Goal: Information Seeking & Learning: Compare options

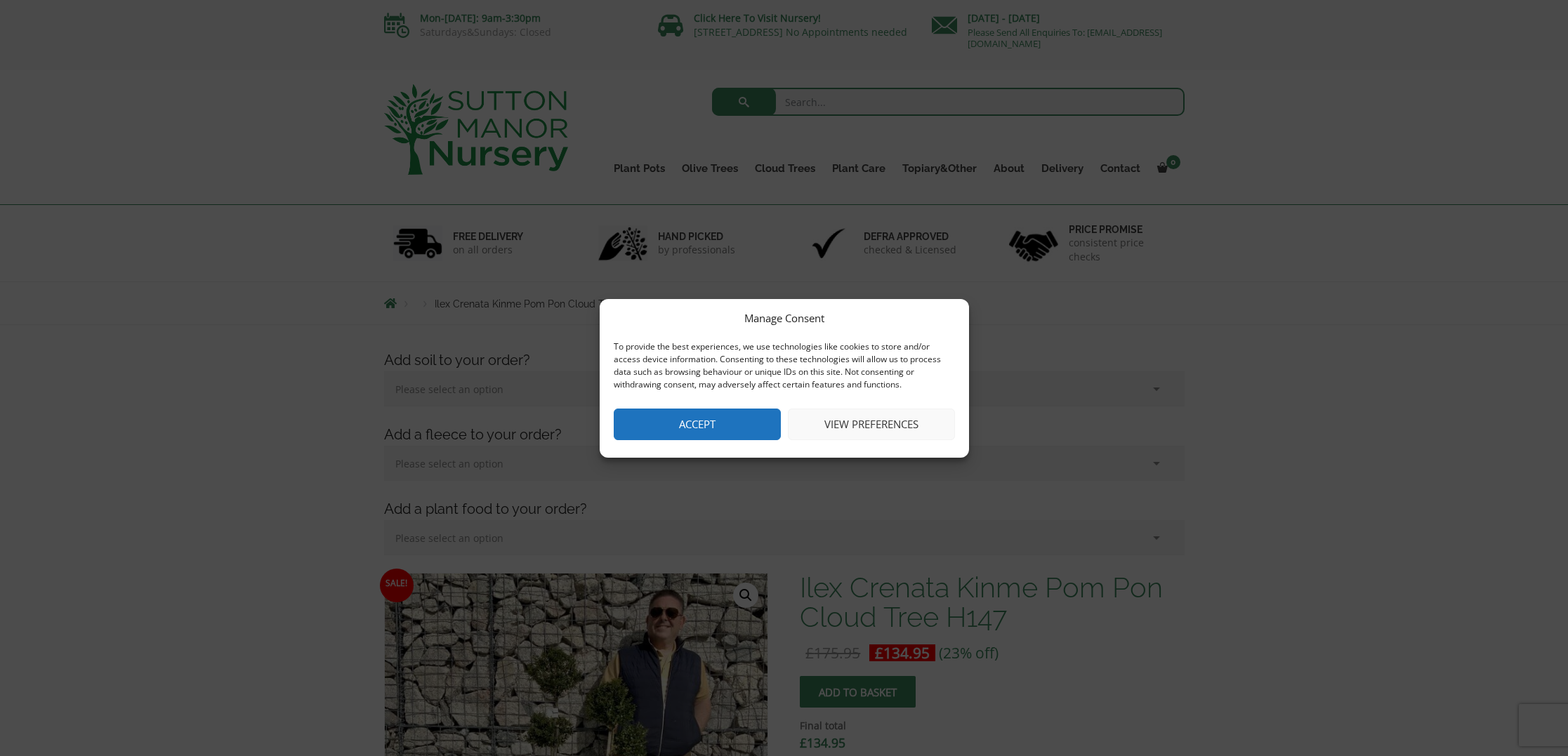
click at [713, 417] on button "Accept" at bounding box center [697, 424] width 167 height 31
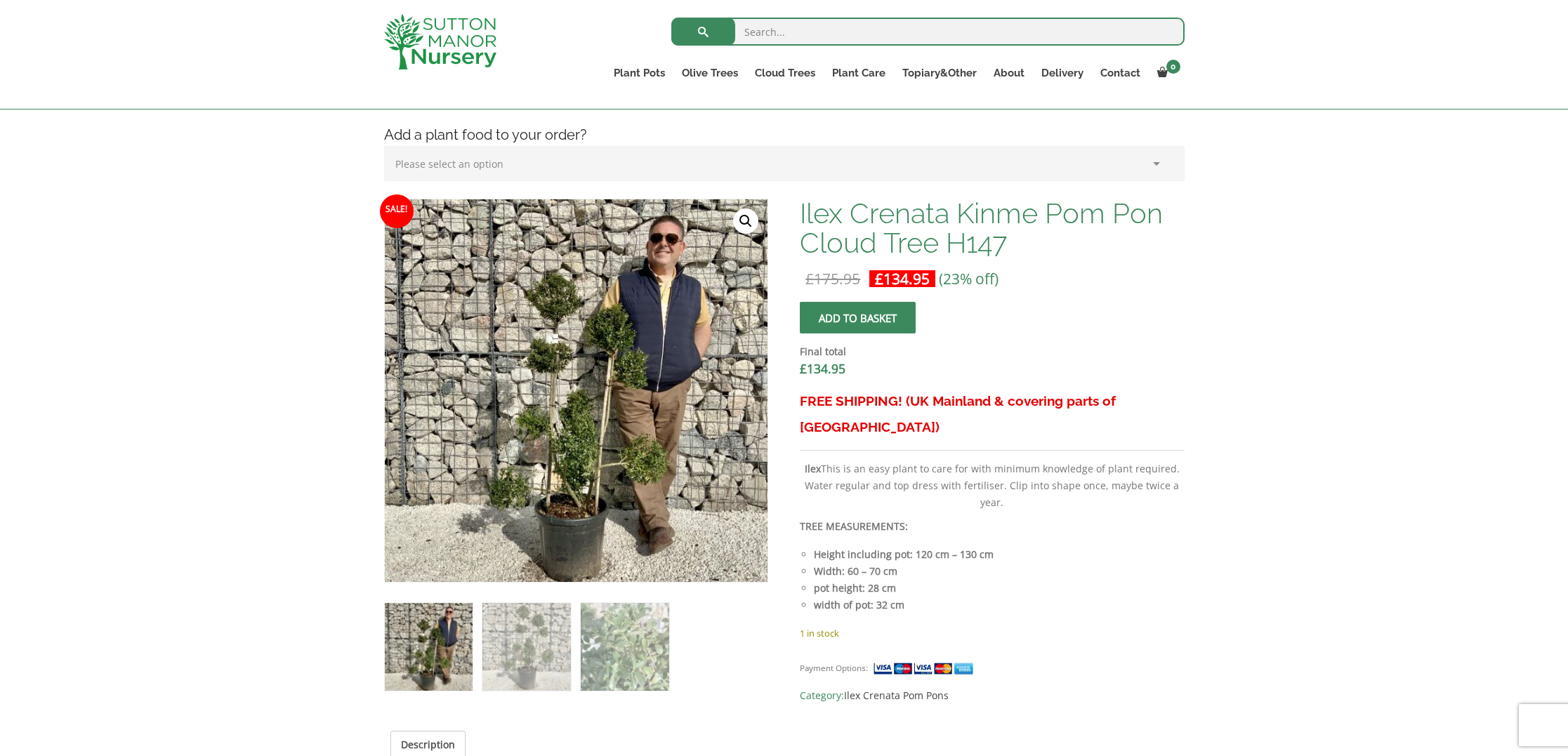
scroll to position [353, 0]
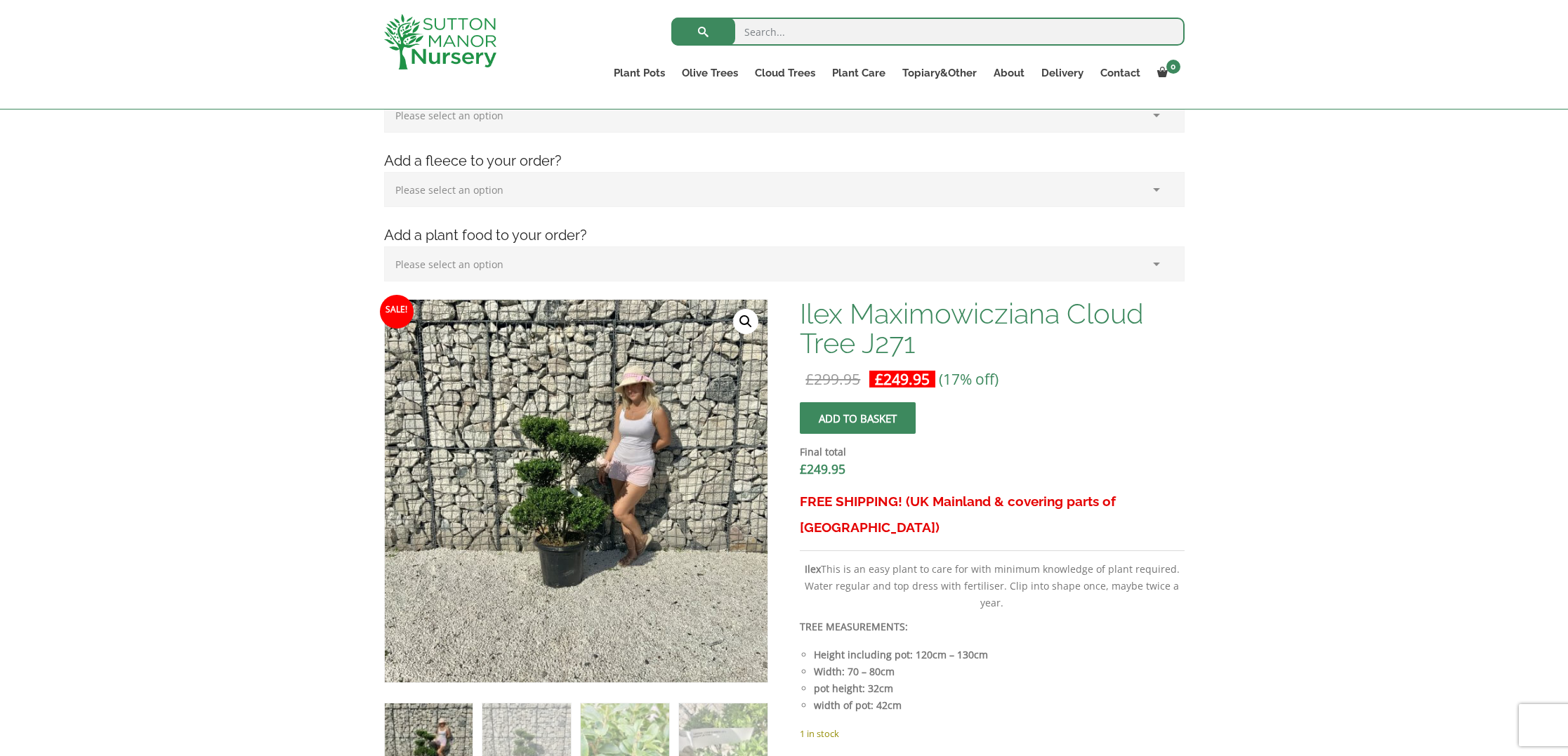
scroll to position [290, 0]
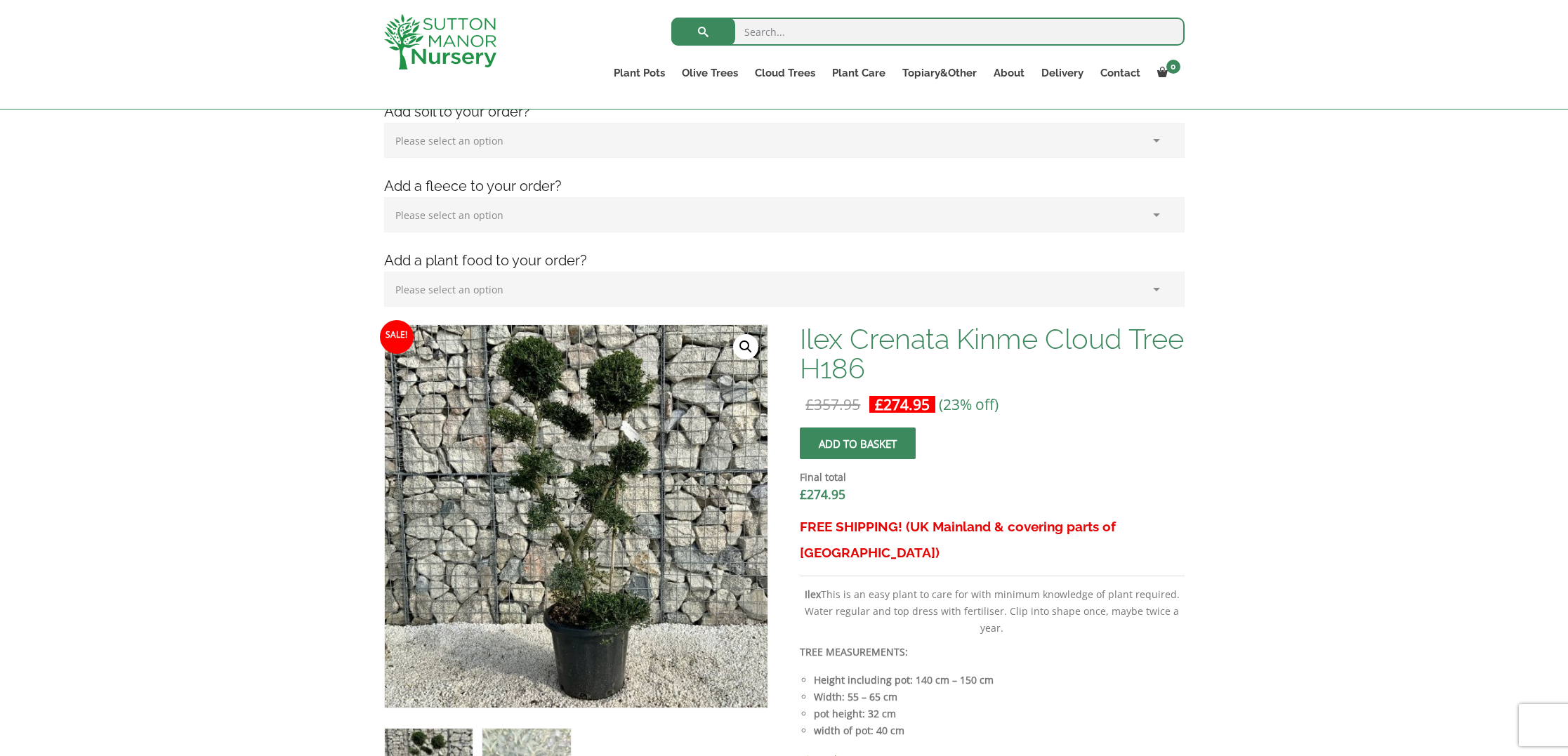
scroll to position [223, 0]
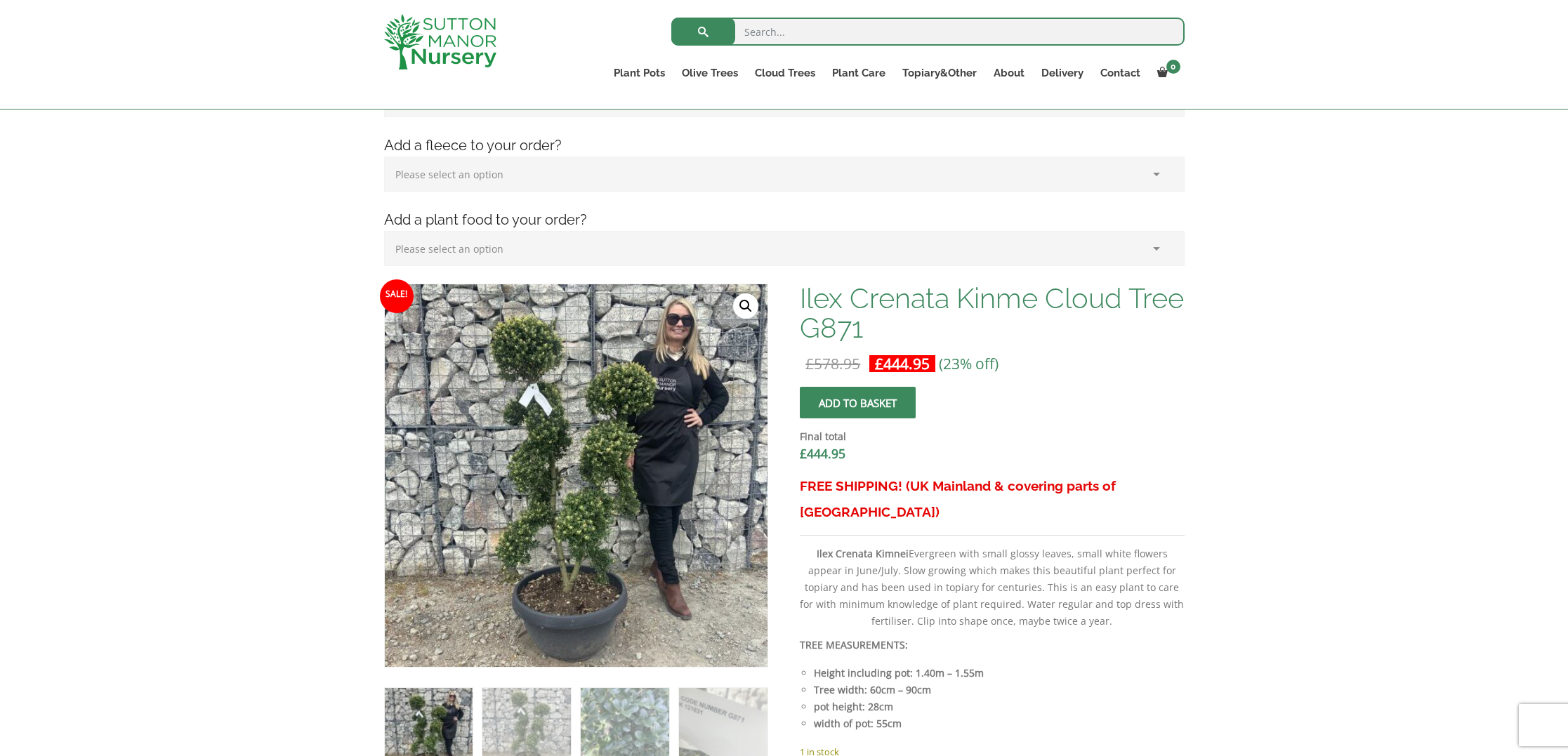
scroll to position [265, 0]
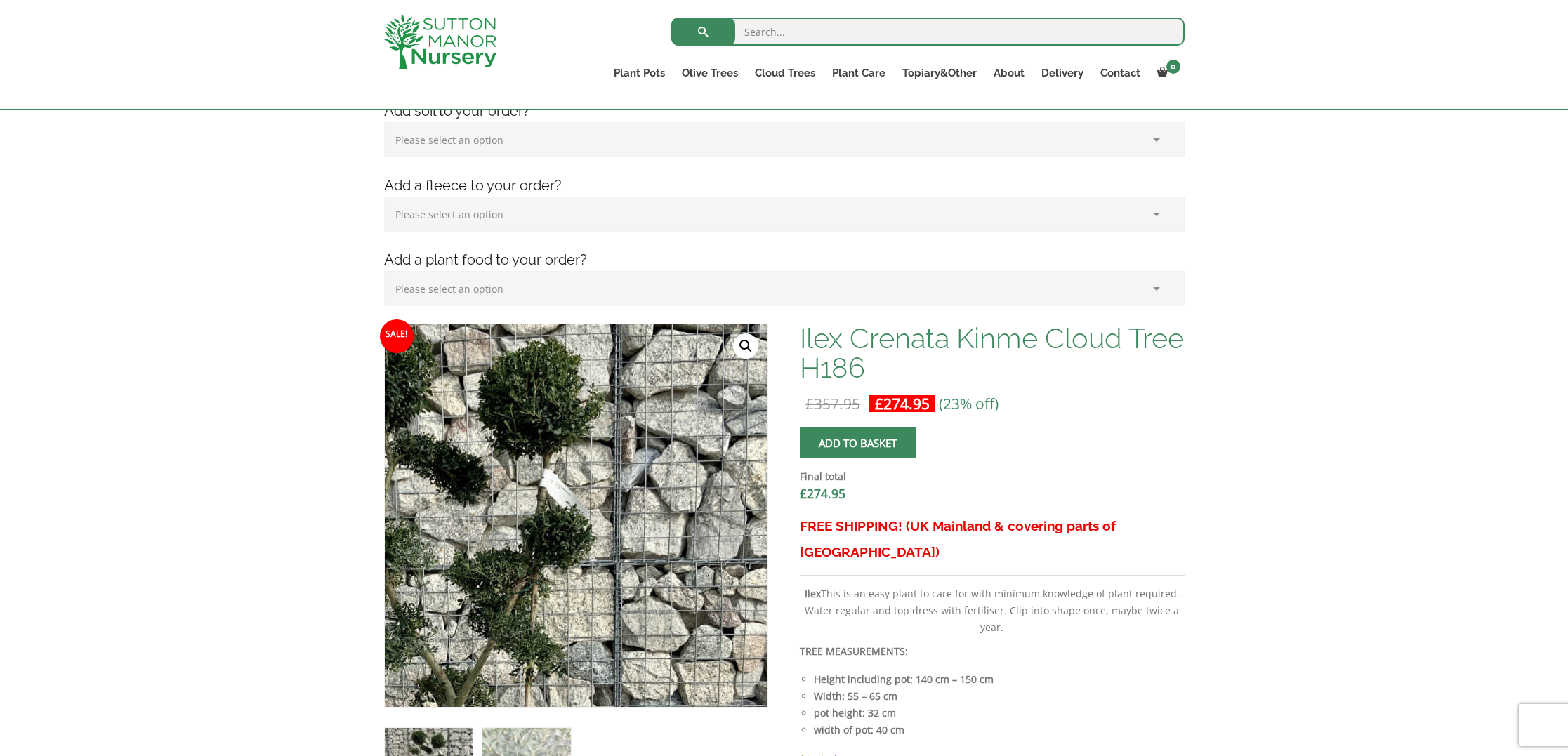
scroll to position [226, 0]
